Goal: Transaction & Acquisition: Purchase product/service

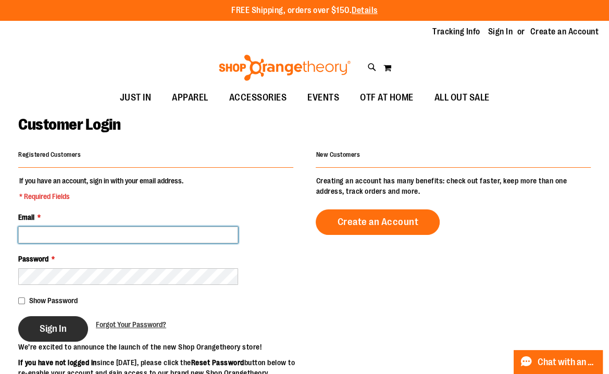
type input "**********"
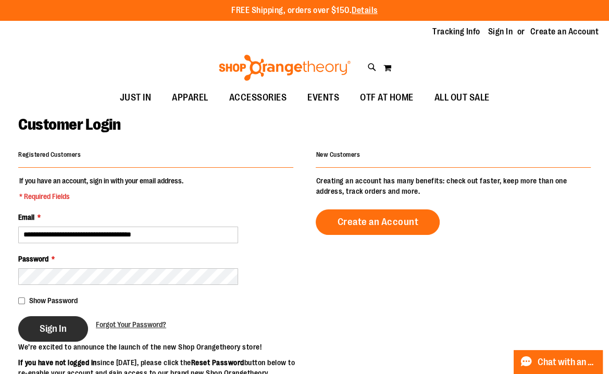
type input "**********"
click at [58, 323] on span "Sign In" at bounding box center [53, 328] width 27 height 11
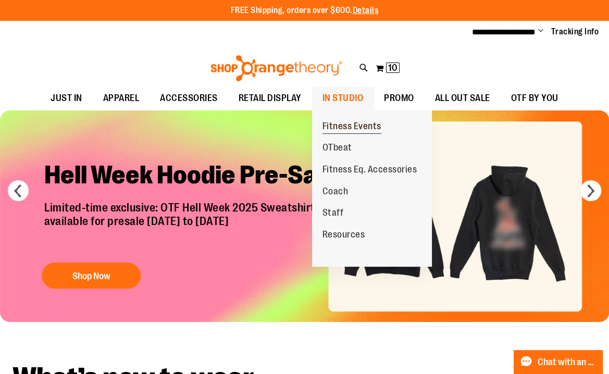
type input "**********"
click at [336, 126] on span "Fitness Events" at bounding box center [352, 127] width 59 height 13
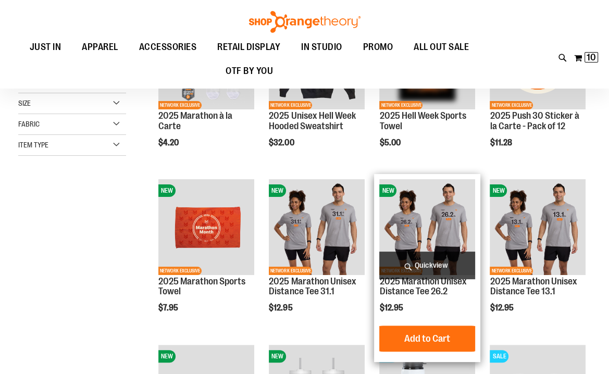
scroll to position [83, 0]
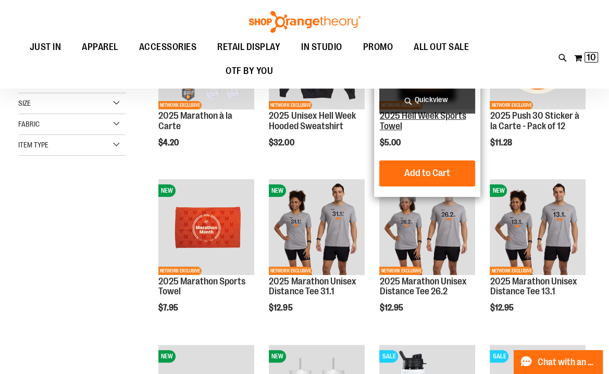
type input "**********"
click at [392, 120] on link "2025 Hell Week Sports Towel" at bounding box center [422, 120] width 87 height 21
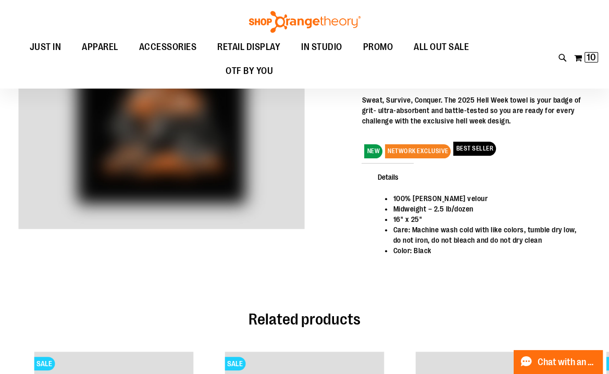
scroll to position [83, 0]
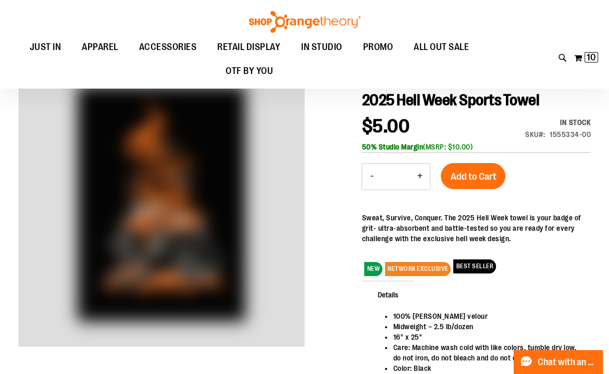
type input "**********"
click at [423, 179] on button "+" at bounding box center [419, 177] width 21 height 26
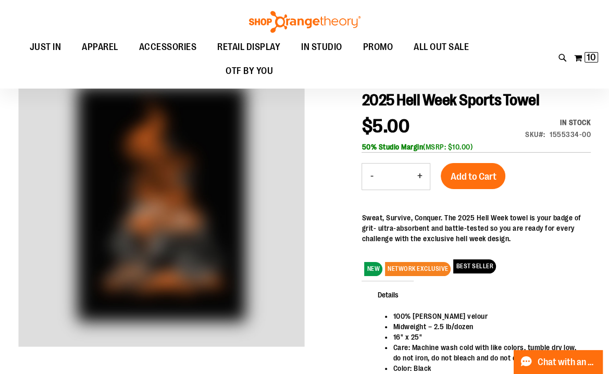
type input "*"
click at [464, 172] on span "Add to Cart" at bounding box center [473, 176] width 46 height 11
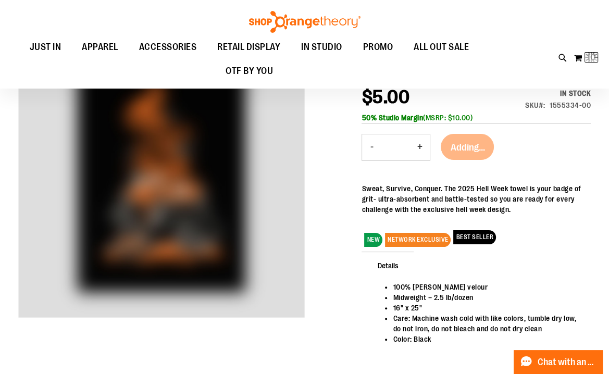
scroll to position [125, 0]
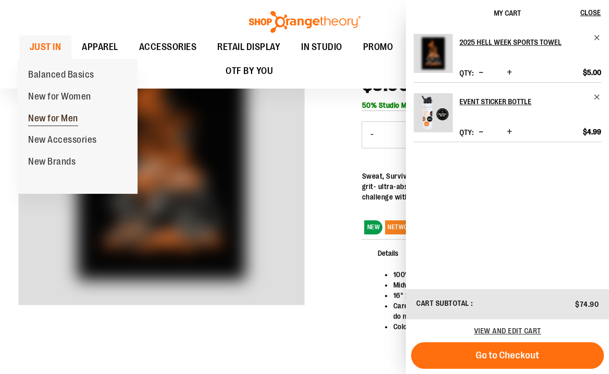
click at [54, 120] on span "New for Men" at bounding box center [53, 119] width 50 height 13
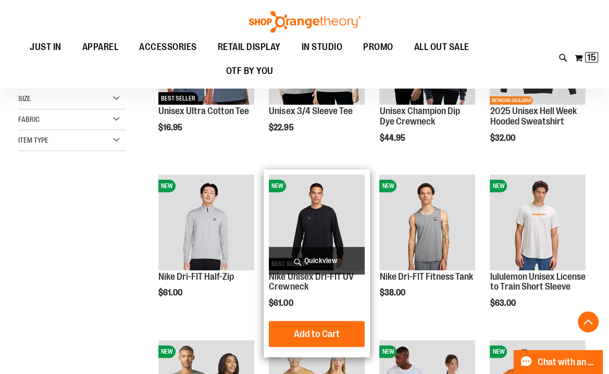
scroll to position [250, 0]
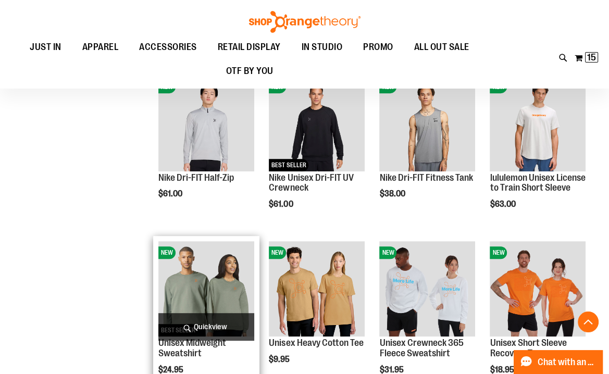
scroll to position [292, 0]
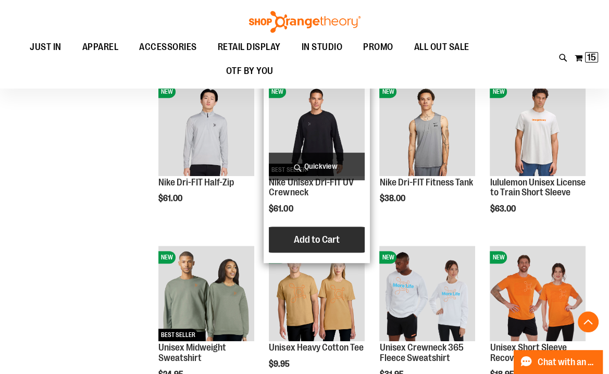
type input "**********"
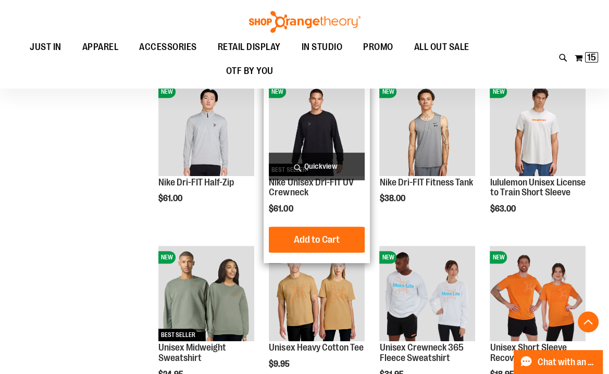
drag, startPoint x: 305, startPoint y: 240, endPoint x: 319, endPoint y: 213, distance: 30.5
click at [319, 213] on div "Nike Unisex Dri-FIT UV Crewneck $61.00 Quickview Add to Cart In stock" at bounding box center [317, 169] width 96 height 178
click at [311, 183] on link "Nike Unisex Dri-FIT UV Crewneck" at bounding box center [311, 187] width 84 height 21
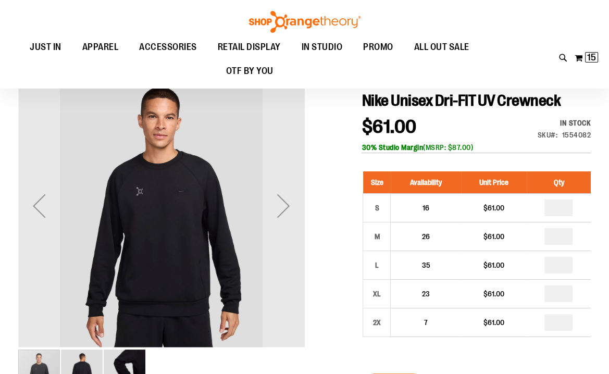
scroll to position [83, 0]
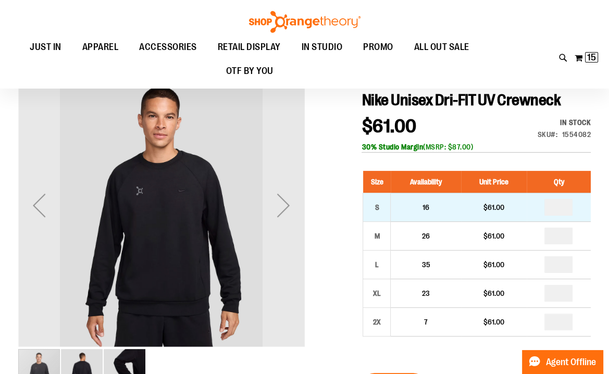
type input "**********"
click at [564, 204] on input "number" at bounding box center [559, 207] width 28 height 17
type input "*"
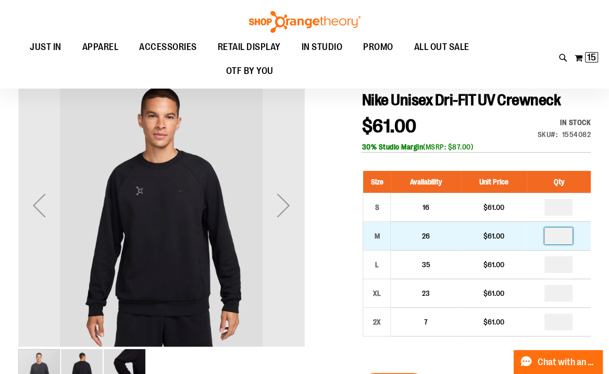
click at [560, 233] on input "number" at bounding box center [559, 236] width 28 height 17
type input "*"
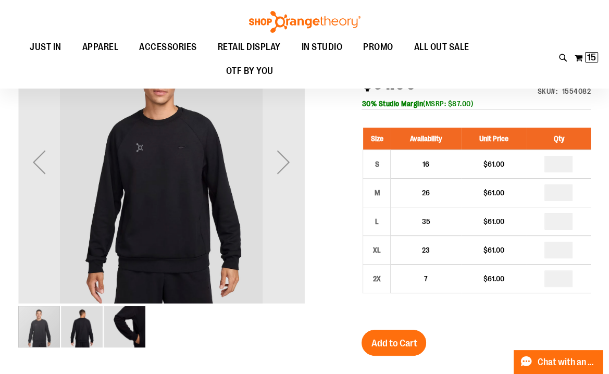
scroll to position [167, 0]
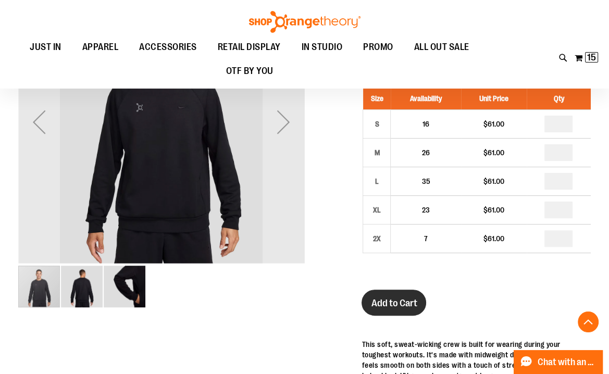
click at [416, 300] on span "Add to Cart" at bounding box center [394, 303] width 46 height 11
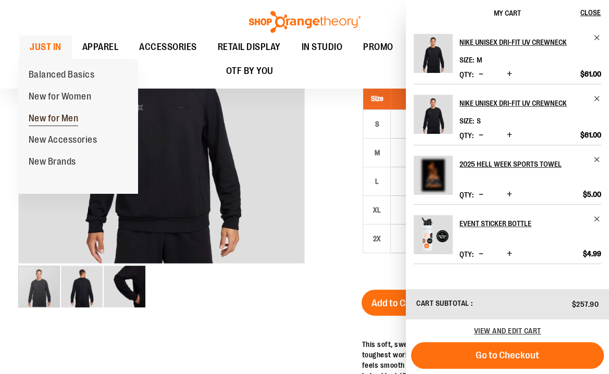
click at [40, 119] on span "New for Men" at bounding box center [54, 119] width 50 height 13
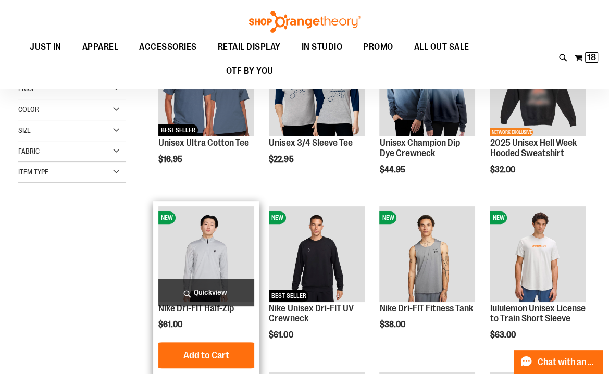
scroll to position [167, 0]
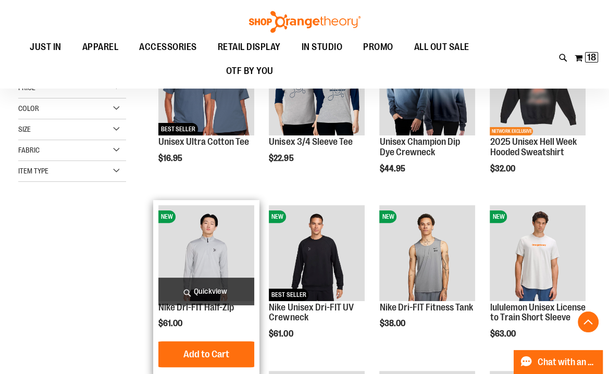
type input "**********"
click at [225, 264] on img "product" at bounding box center [206, 253] width 96 height 96
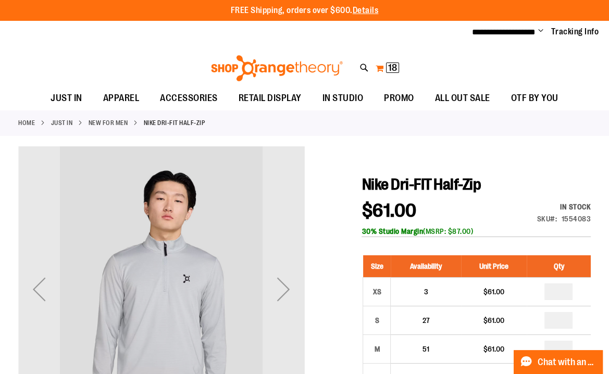
type input "**********"
click at [379, 67] on button "My Cart 18 18 items" at bounding box center [387, 68] width 24 height 17
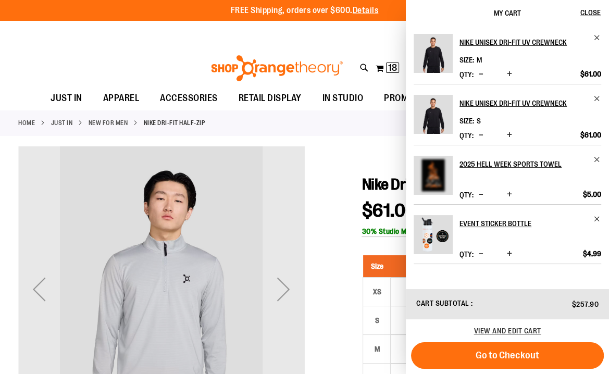
click at [481, 194] on span "Decrease product quantity" at bounding box center [481, 194] width 5 height 10
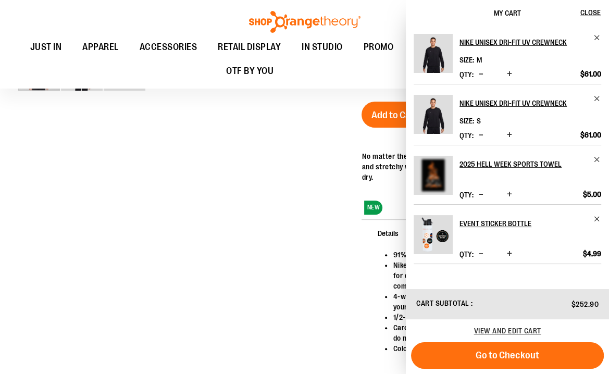
scroll to position [377, 0]
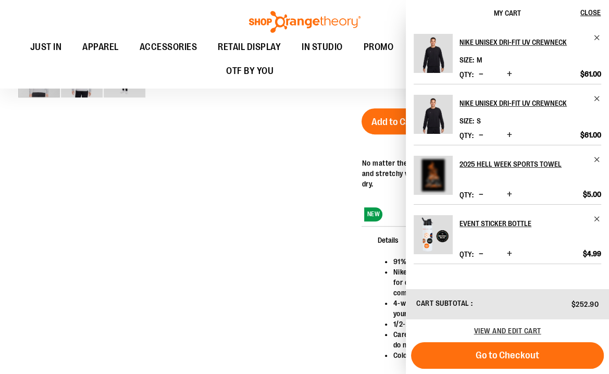
click at [481, 194] on span "Decrease product quantity" at bounding box center [481, 194] width 5 height 10
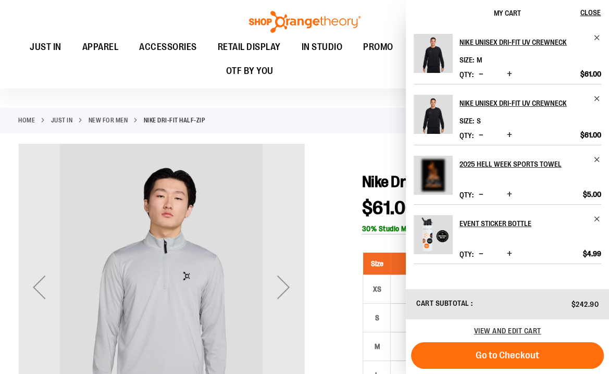
scroll to position [0, 0]
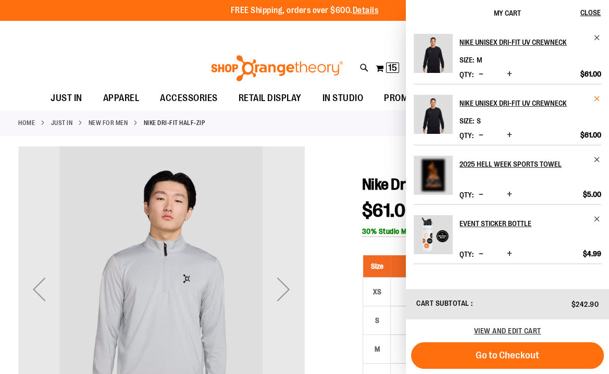
click at [597, 96] on span "Remove item" at bounding box center [598, 99] width 8 height 8
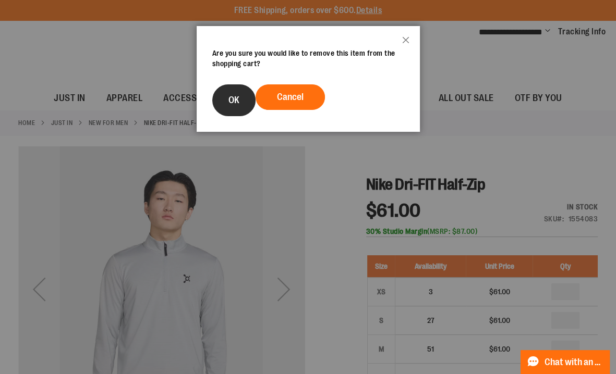
click at [234, 100] on span "OK" at bounding box center [233, 100] width 11 height 10
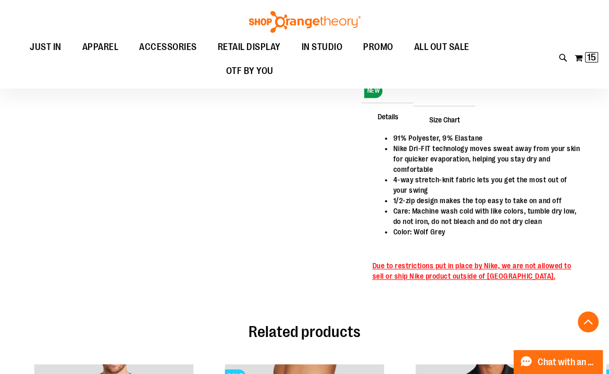
scroll to position [751, 0]
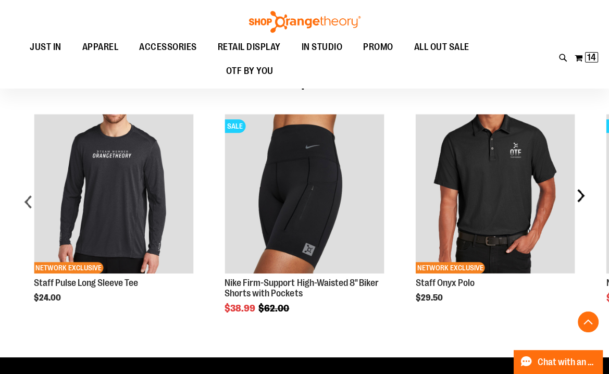
click at [582, 182] on div "next" at bounding box center [580, 206] width 21 height 215
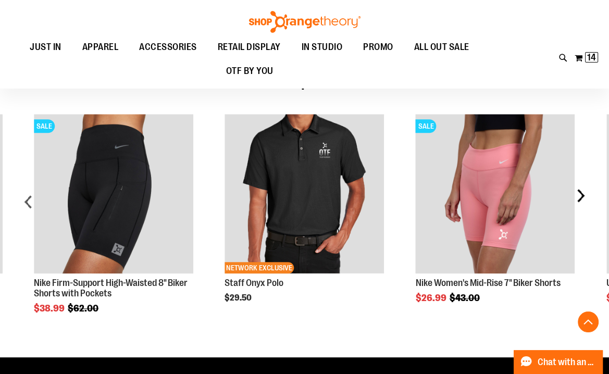
click at [579, 186] on div "next" at bounding box center [580, 206] width 21 height 215
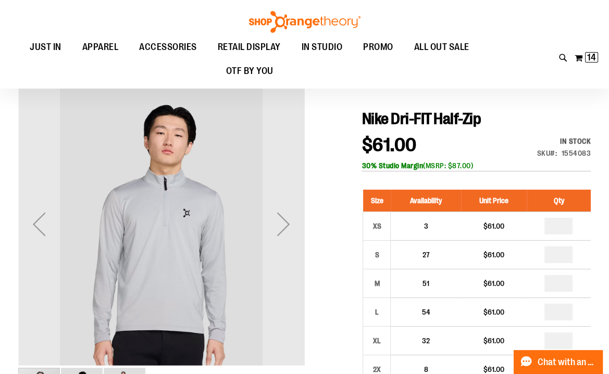
scroll to position [0, 0]
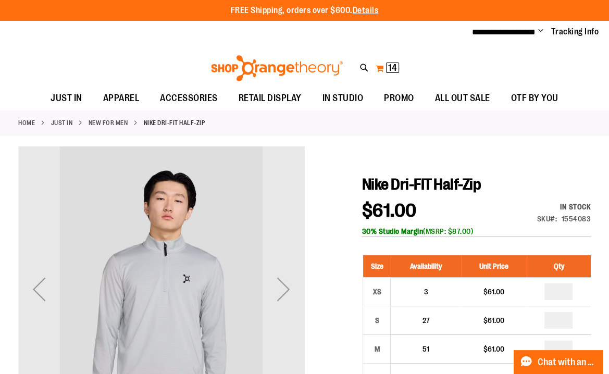
click at [378, 71] on button "My Cart 14 14 items" at bounding box center [387, 68] width 24 height 17
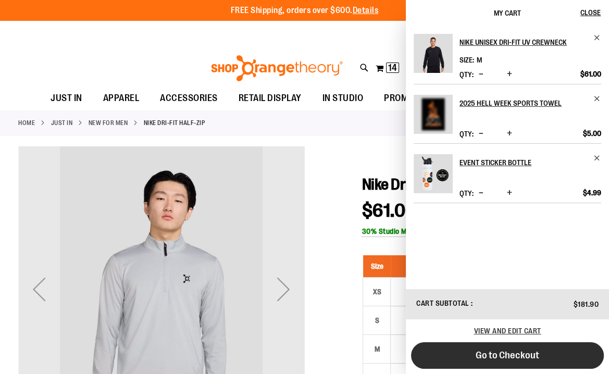
click at [529, 354] on span "Go to Checkout" at bounding box center [508, 355] width 64 height 11
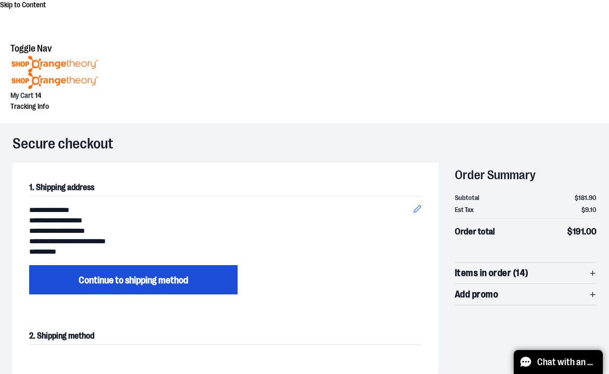
click at [134, 275] on span "Continue to shipping method" at bounding box center [133, 281] width 109 height 12
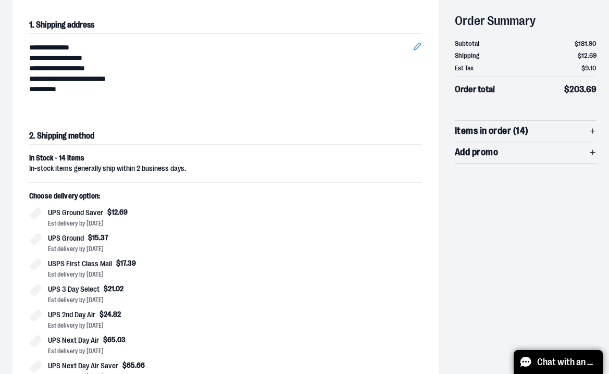
scroll to position [178, 0]
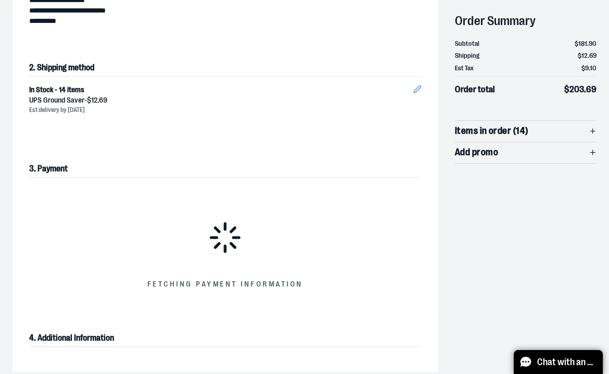
scroll to position [261, 0]
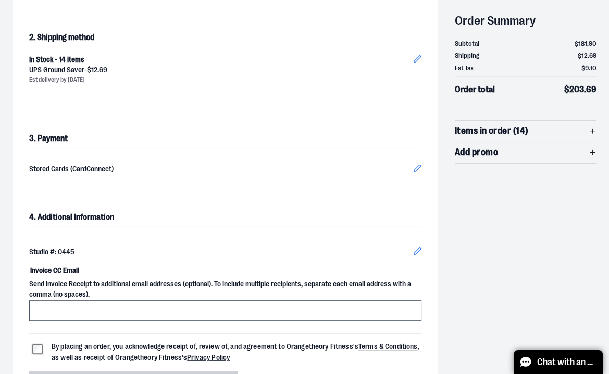
click at [79, 300] on input "Invoice CC Email" at bounding box center [225, 310] width 392 height 21
click at [475, 212] on div "**********" at bounding box center [305, 159] width 584 height 516
click at [50, 300] on input "Invoice CC Email" at bounding box center [225, 310] width 392 height 21
type input "**********"
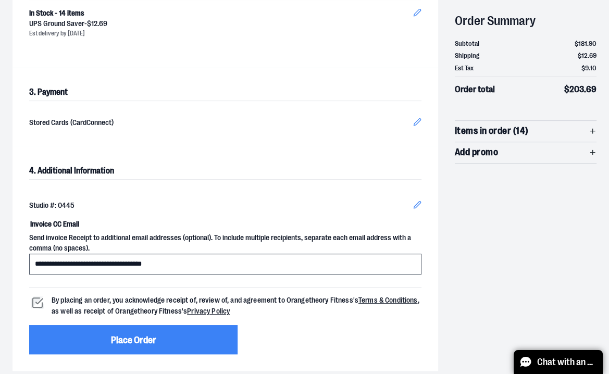
scroll to position [386, 0]
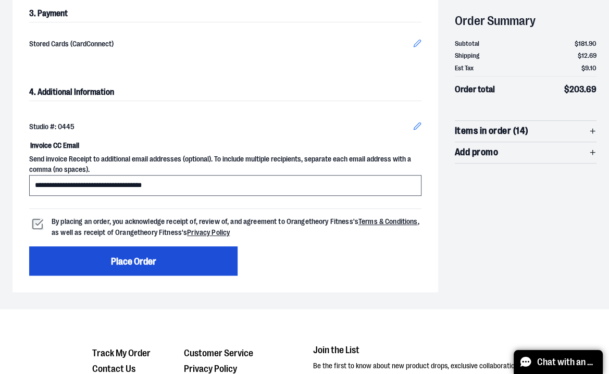
click at [192, 247] on button "Place Order" at bounding box center [133, 261] width 208 height 29
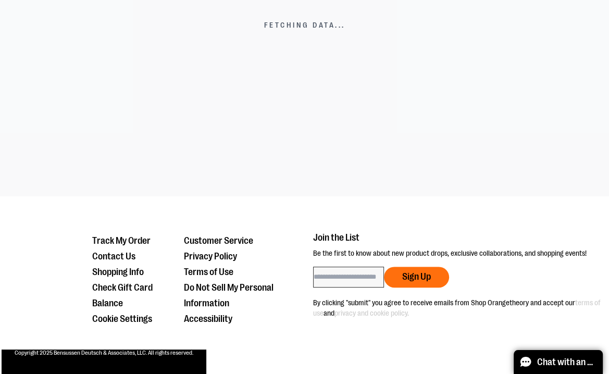
scroll to position [334, 0]
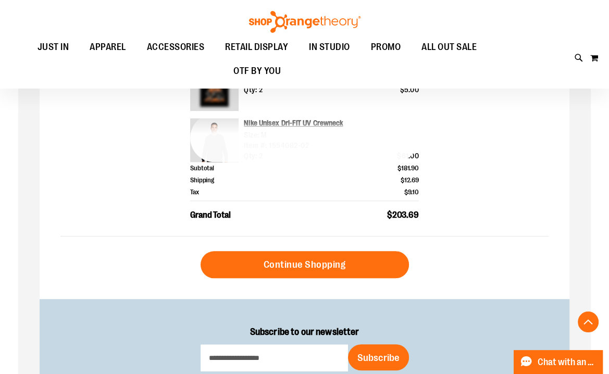
scroll to position [459, 0]
